Goal: Book appointment/travel/reservation

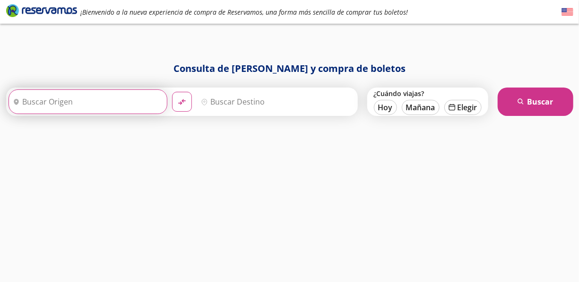
click at [104, 90] on input "Origen" at bounding box center [86, 102] width 155 height 24
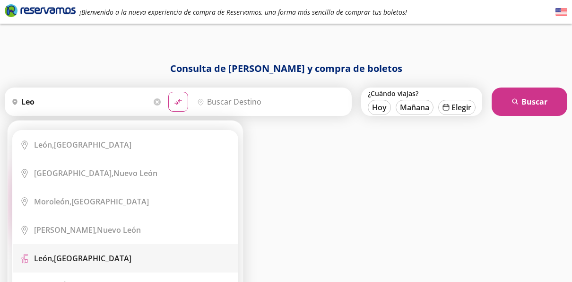
click at [88, 249] on li "Terminal Icon" at bounding box center [125, 258] width 225 height 28
type input "[GEOGRAPHIC_DATA], [GEOGRAPHIC_DATA]"
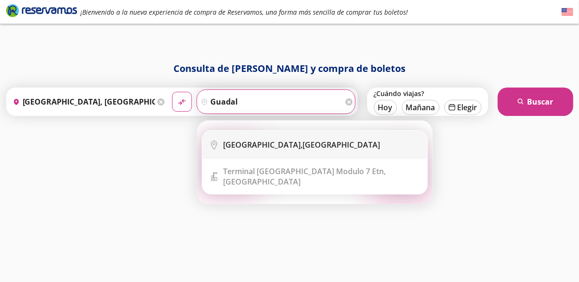
click at [278, 131] on li "City Icon [GEOGRAPHIC_DATA], [GEOGRAPHIC_DATA]" at bounding box center [314, 144] width 225 height 28
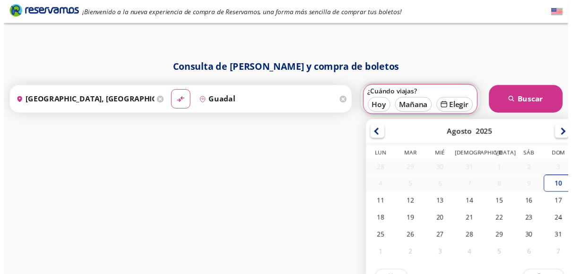
scroll to position [18, 0]
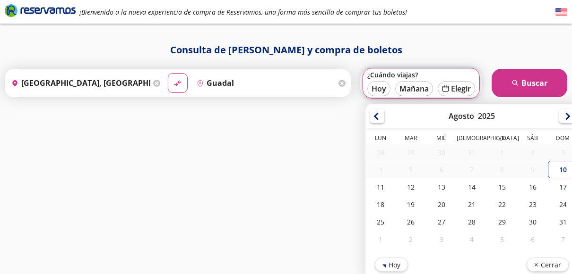
type input "[GEOGRAPHIC_DATA], [GEOGRAPHIC_DATA]"
click at [562, 209] on div "24" at bounding box center [563, 204] width 30 height 17
type input "24-Ago-25"
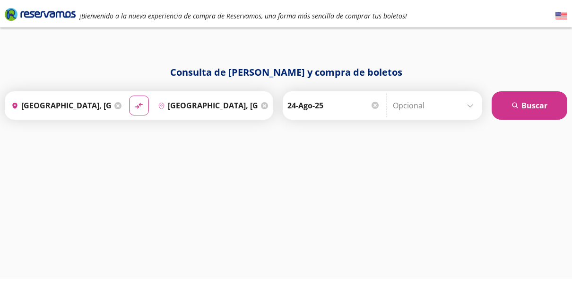
scroll to position [0, 0]
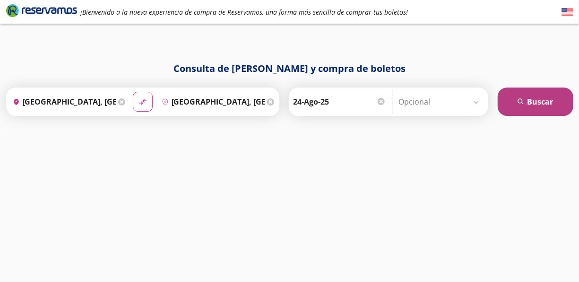
click at [532, 99] on button "search [GEOGRAPHIC_DATA]" at bounding box center [535, 101] width 76 height 28
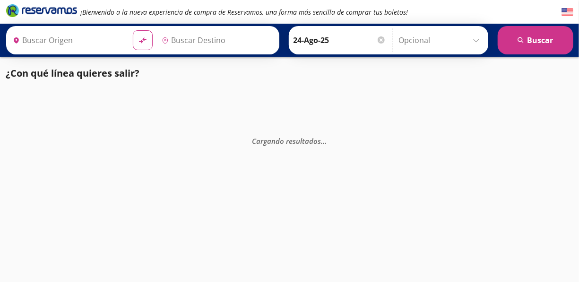
type input "[GEOGRAPHIC_DATA], [GEOGRAPHIC_DATA]"
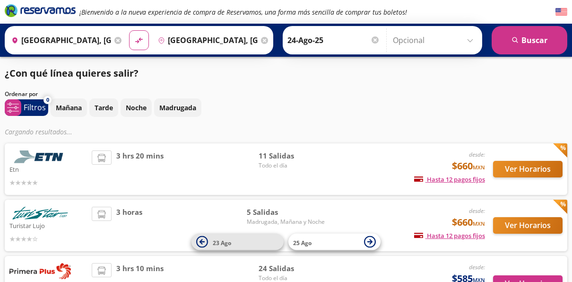
click at [203, 241] on icon at bounding box center [201, 241] width 5 height 5
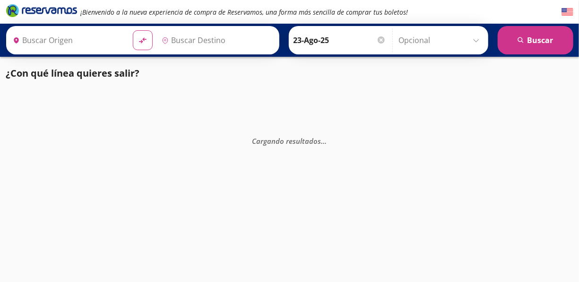
type input "[GEOGRAPHIC_DATA], [GEOGRAPHIC_DATA]"
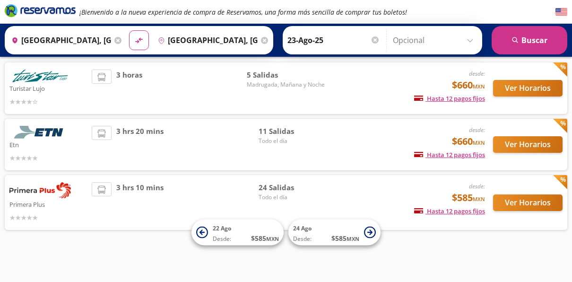
scroll to position [61, 0]
